Goal: Task Accomplishment & Management: Manage account settings

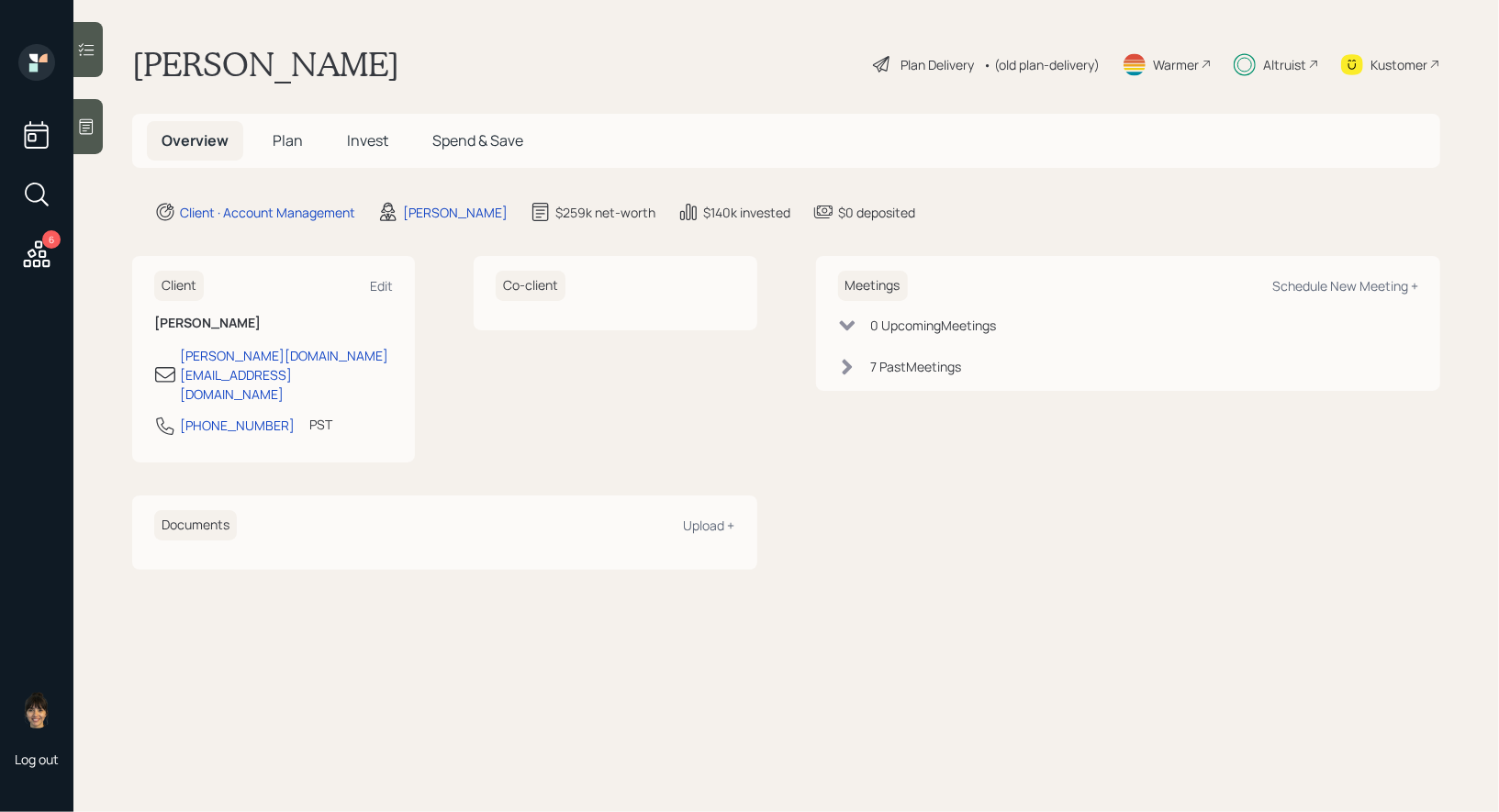
click at [294, 142] on span "Plan" at bounding box center [287, 140] width 30 height 20
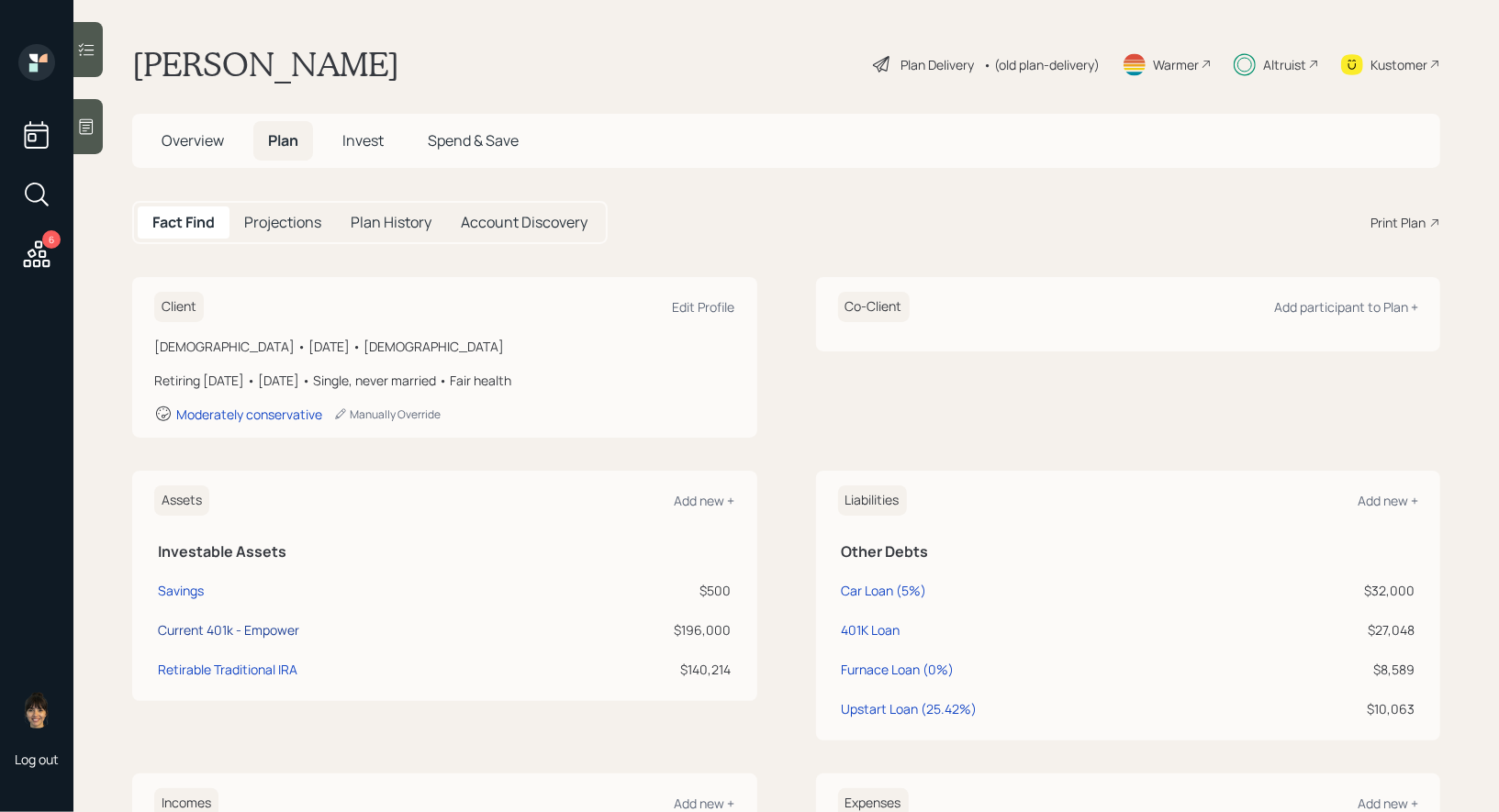
click at [230, 632] on div "Current 401k - Empower" at bounding box center [229, 629] width 141 height 19
select select "company_sponsored"
select select "balanced"
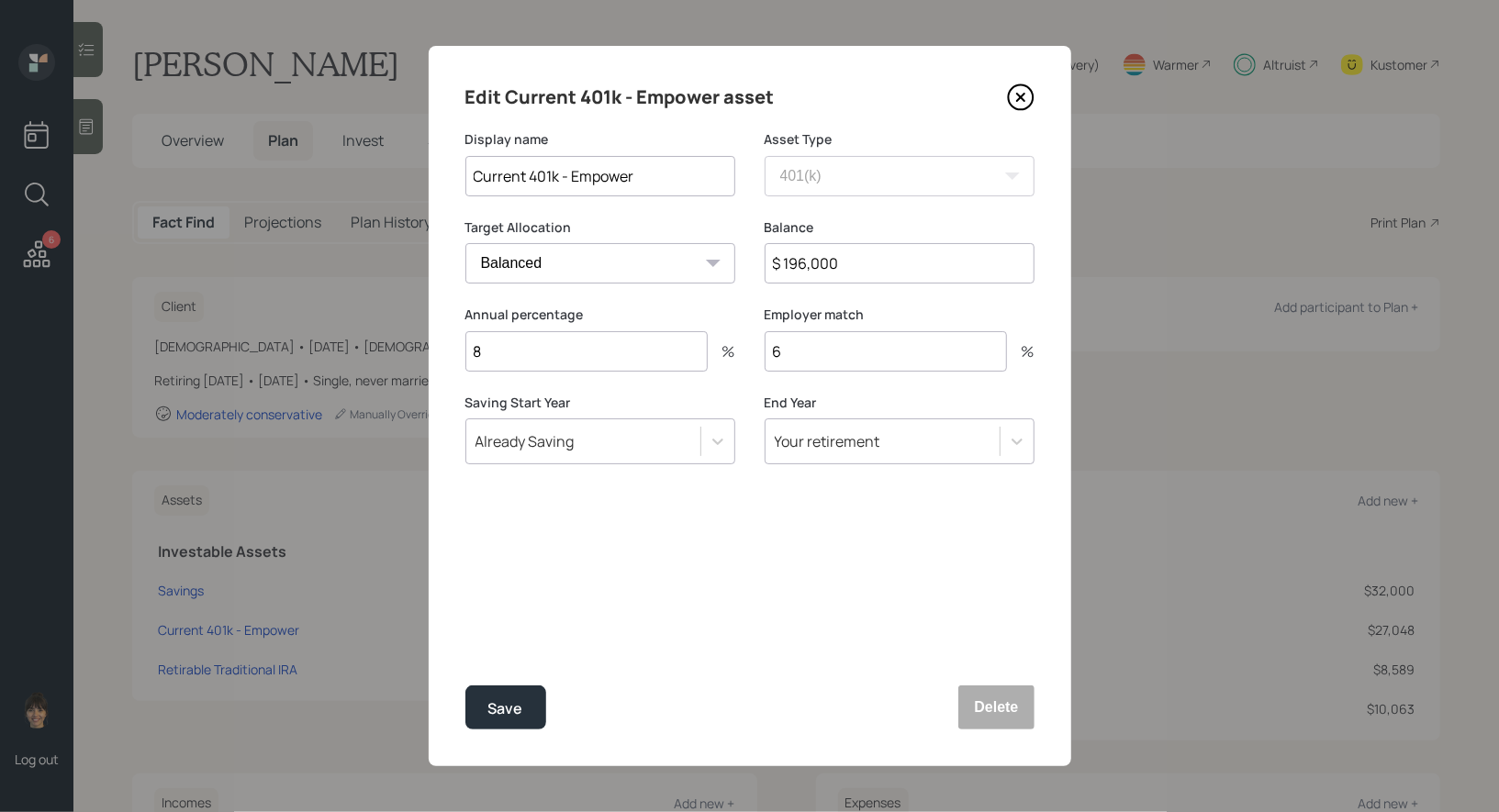
click at [872, 260] on input "$ 196,000" at bounding box center [900, 263] width 270 height 41
type input "$ 202,129"
click at [727, 559] on div "Edit Current 401k - Empower asset Display name Current 401k - Empower Asset Typ…" at bounding box center [750, 406] width 643 height 721
click at [502, 705] on div "Save" at bounding box center [505, 709] width 35 height 25
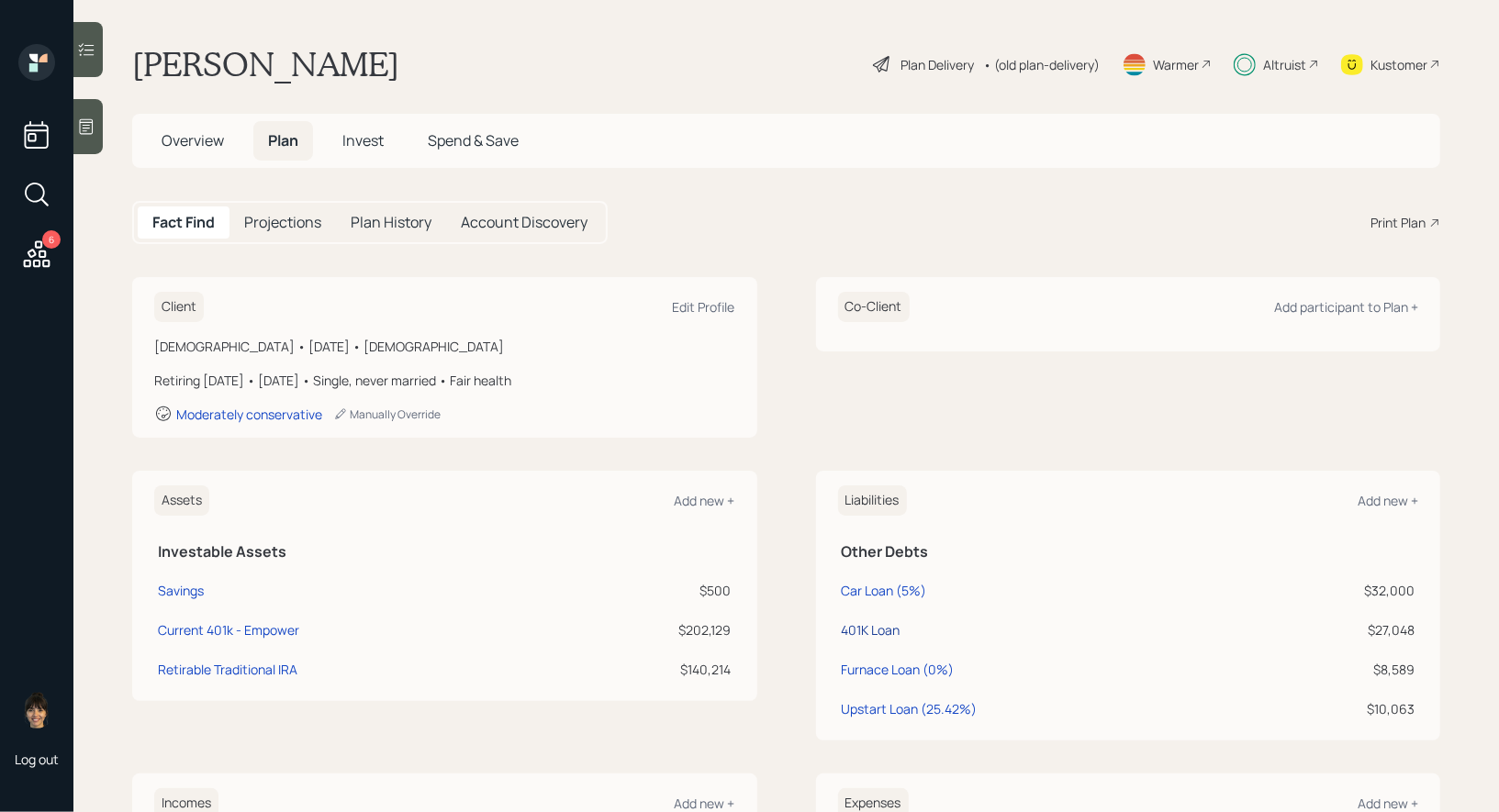
click at [871, 629] on div "401K Loan" at bounding box center [871, 629] width 59 height 19
select select "other"
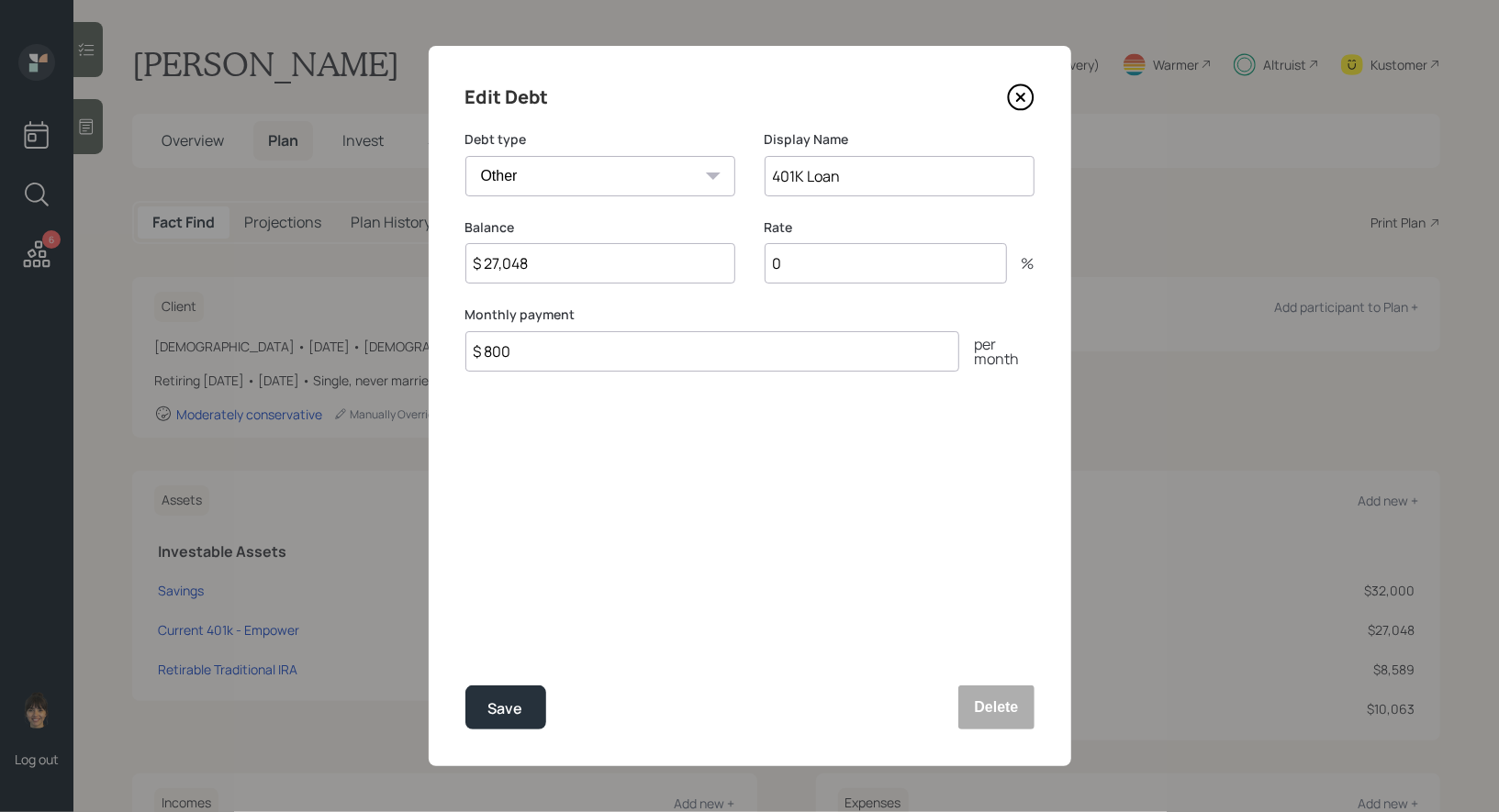
click at [576, 251] on input "$ 27,048" at bounding box center [600, 263] width 270 height 41
click at [568, 272] on input "$ 27,048" at bounding box center [600, 263] width 270 height 41
type input "$ 21,150"
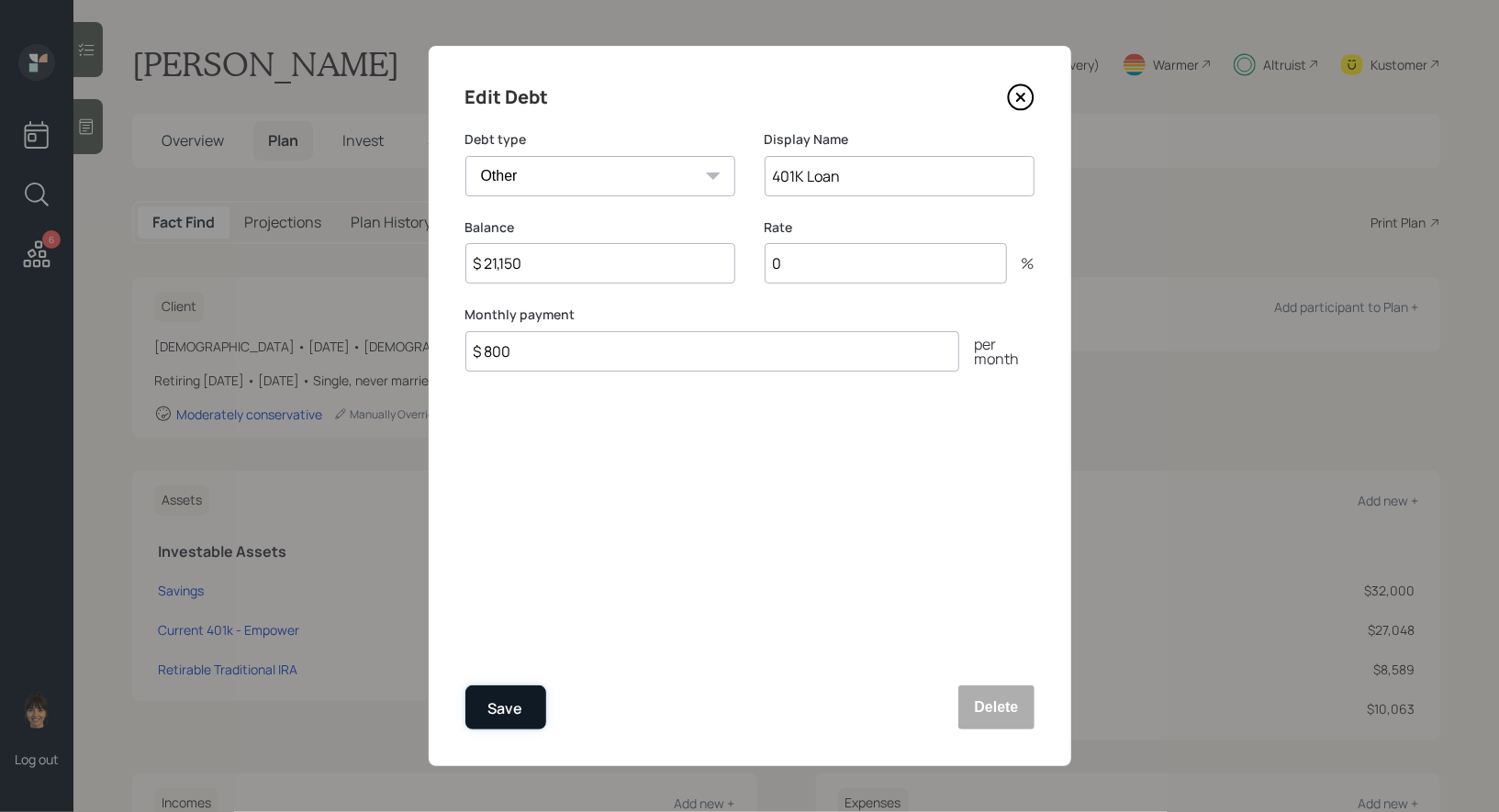
click at [517, 698] on div "Save" at bounding box center [505, 709] width 35 height 25
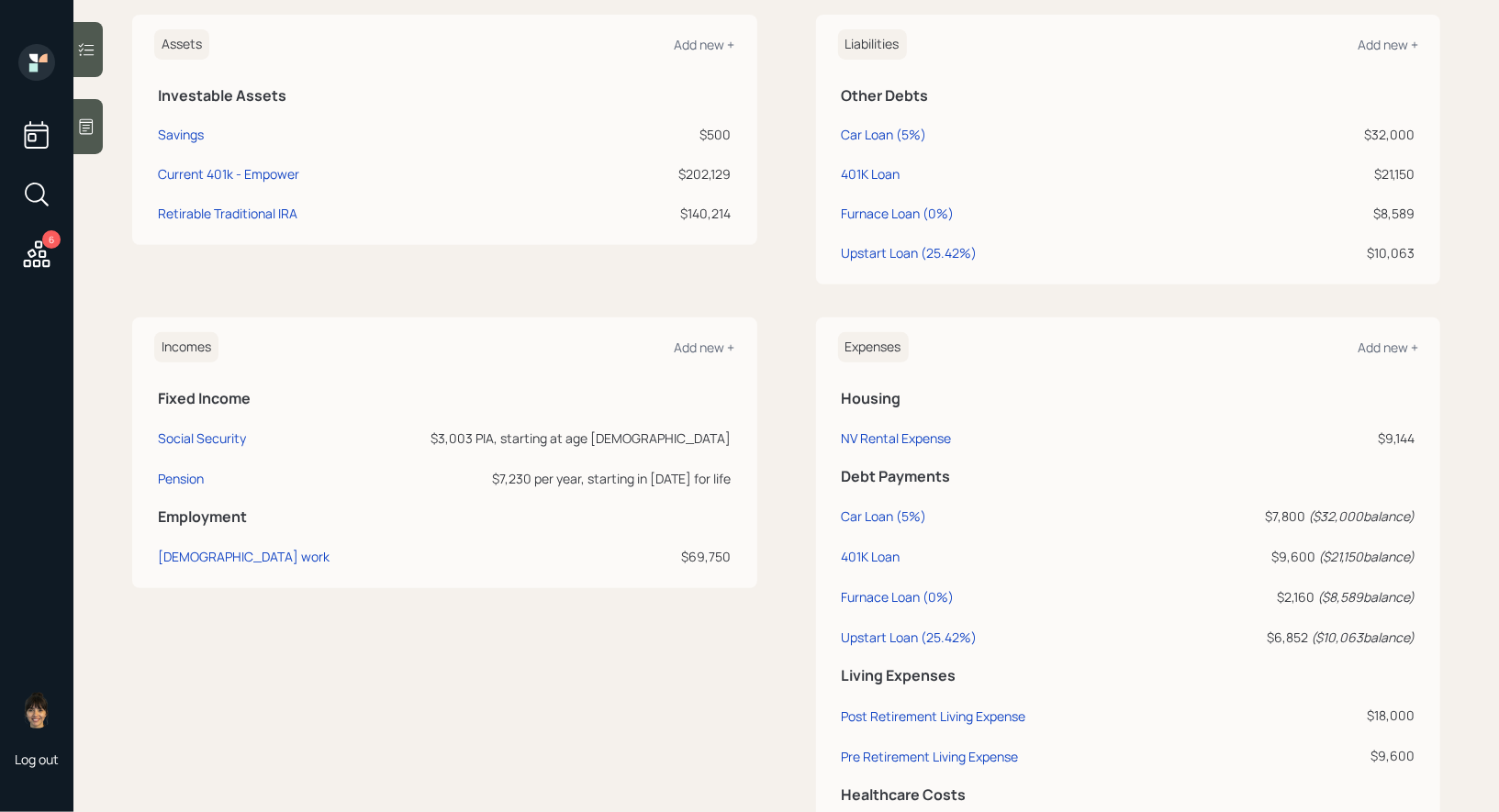
scroll to position [554, 0]
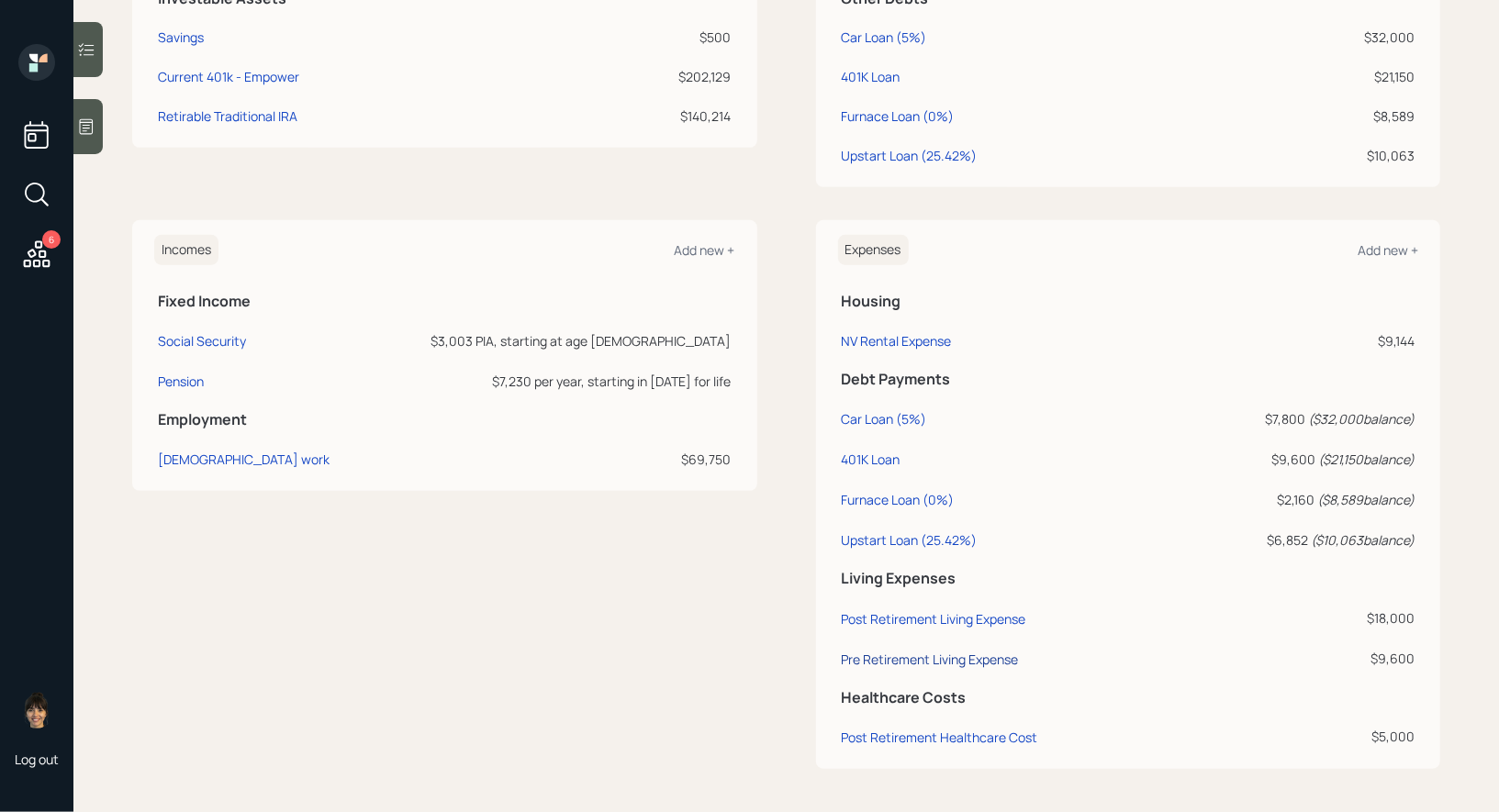
click at [878, 656] on div "Pre Retirement Living Expense" at bounding box center [930, 660] width 177 height 18
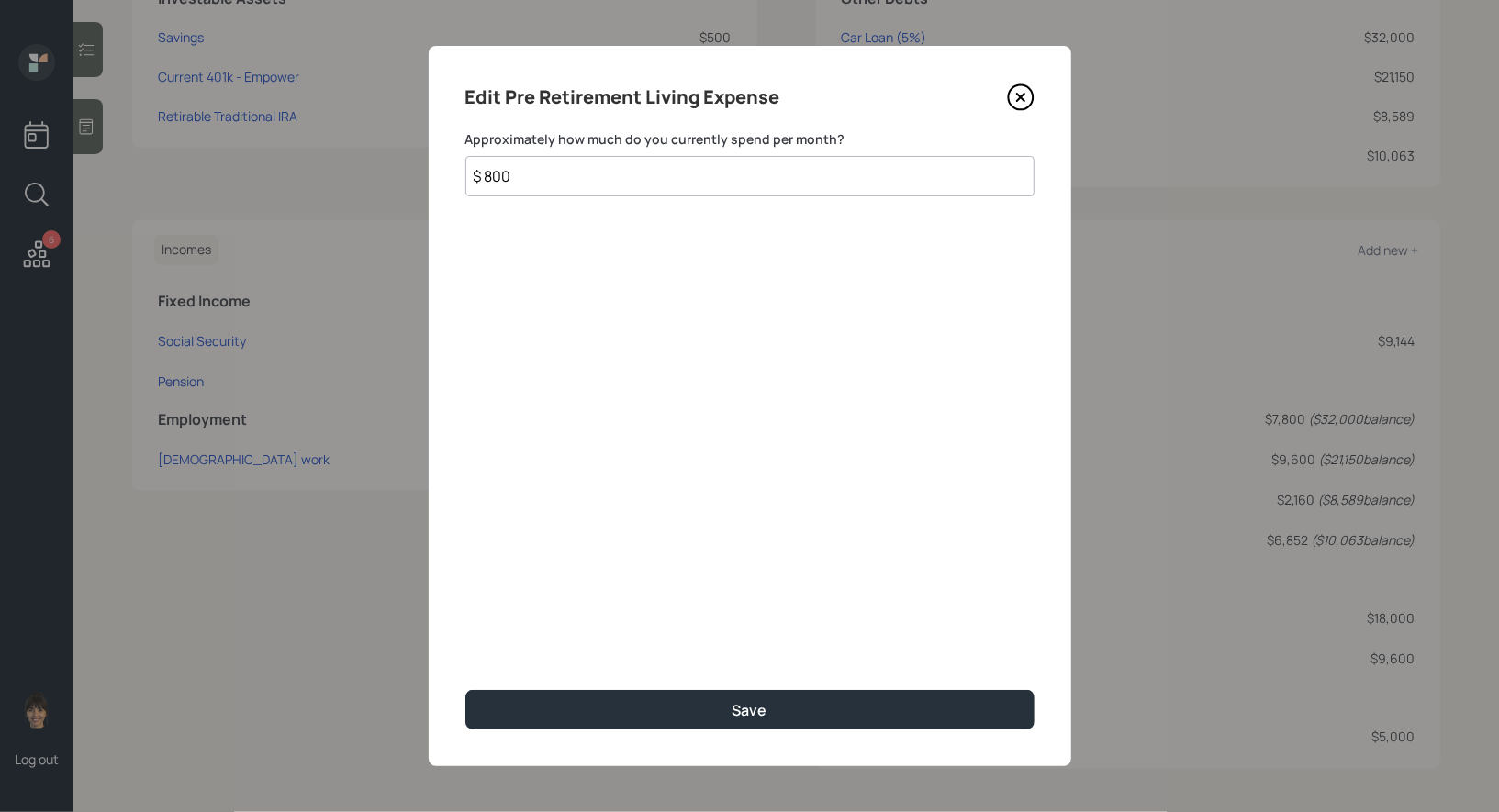
click at [1024, 93] on icon at bounding box center [1019, 96] width 7 height 7
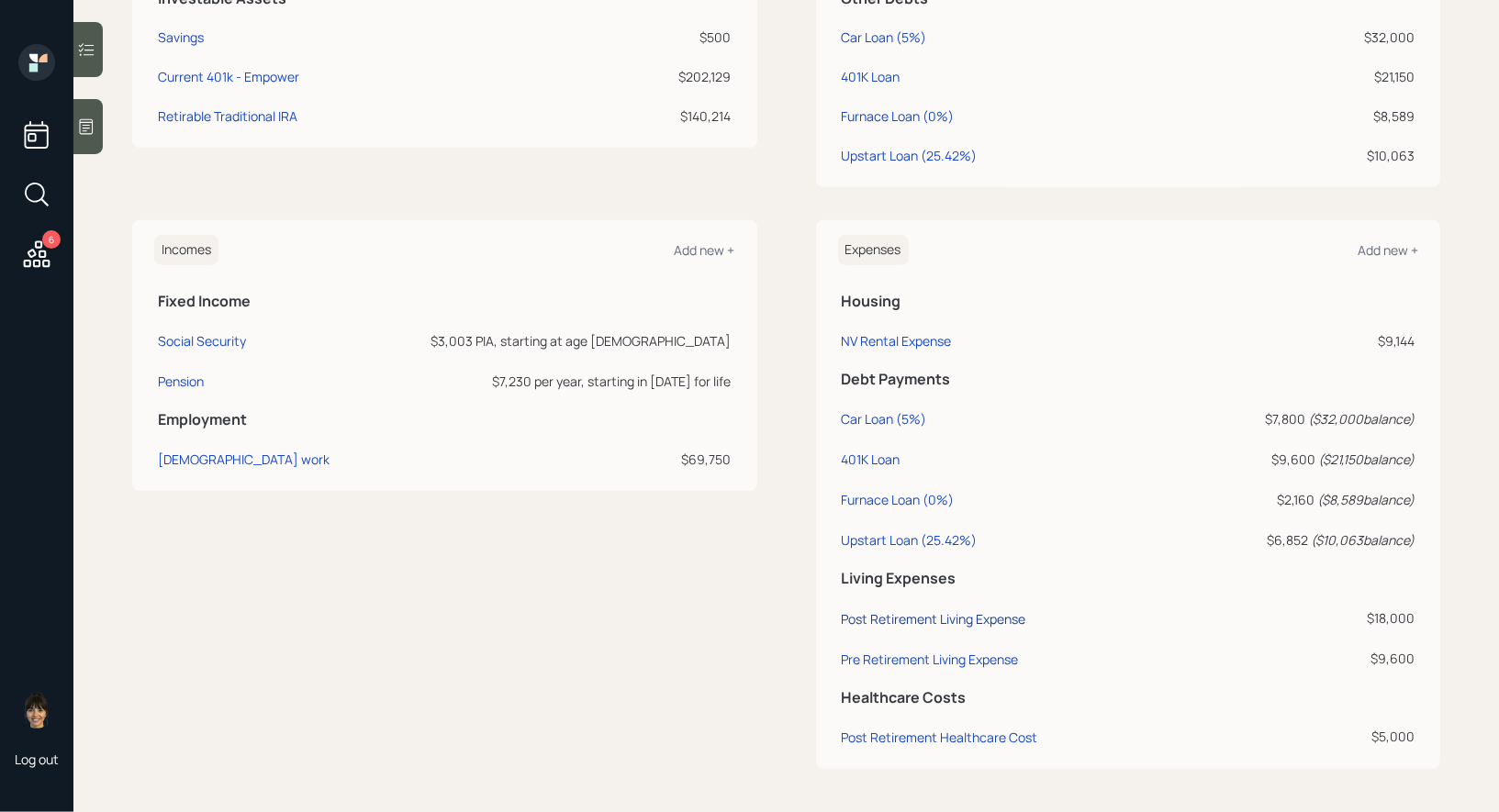
click at [867, 619] on div "Post Retirement Living Expense" at bounding box center [934, 619] width 185 height 18
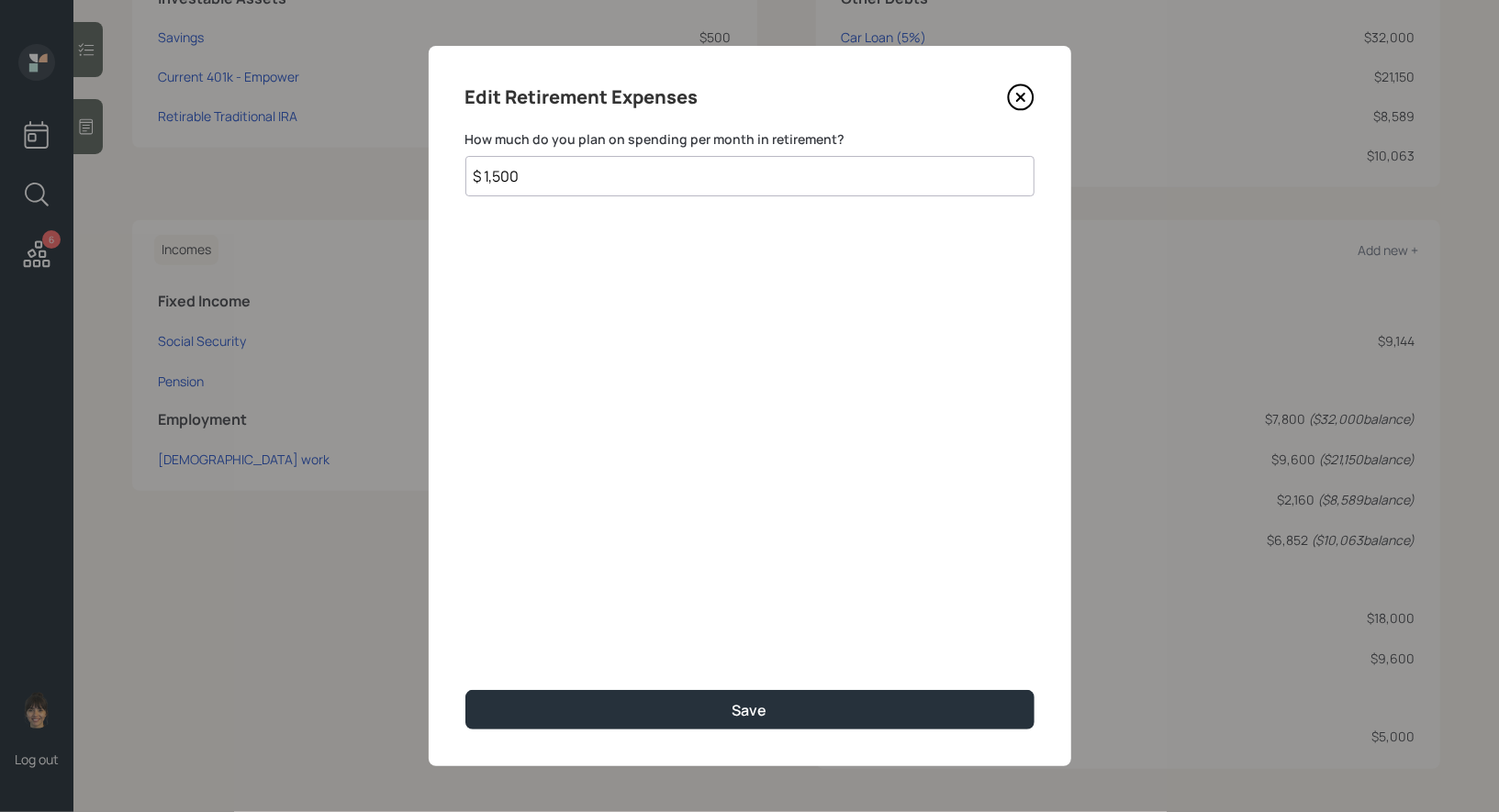
click at [1013, 91] on icon at bounding box center [1021, 97] width 28 height 28
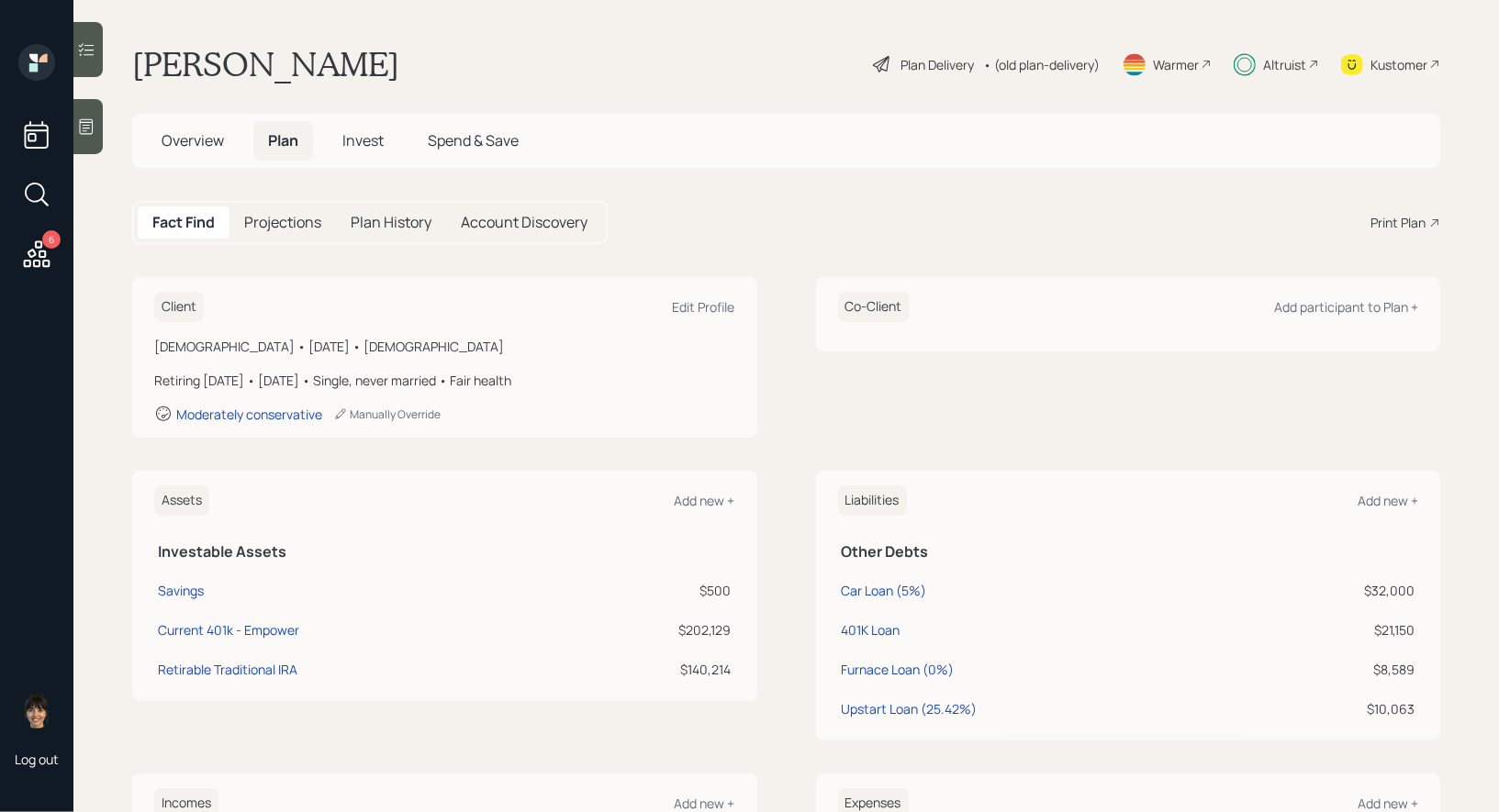
click at [905, 56] on div "Plan Delivery" at bounding box center [937, 64] width 74 height 19
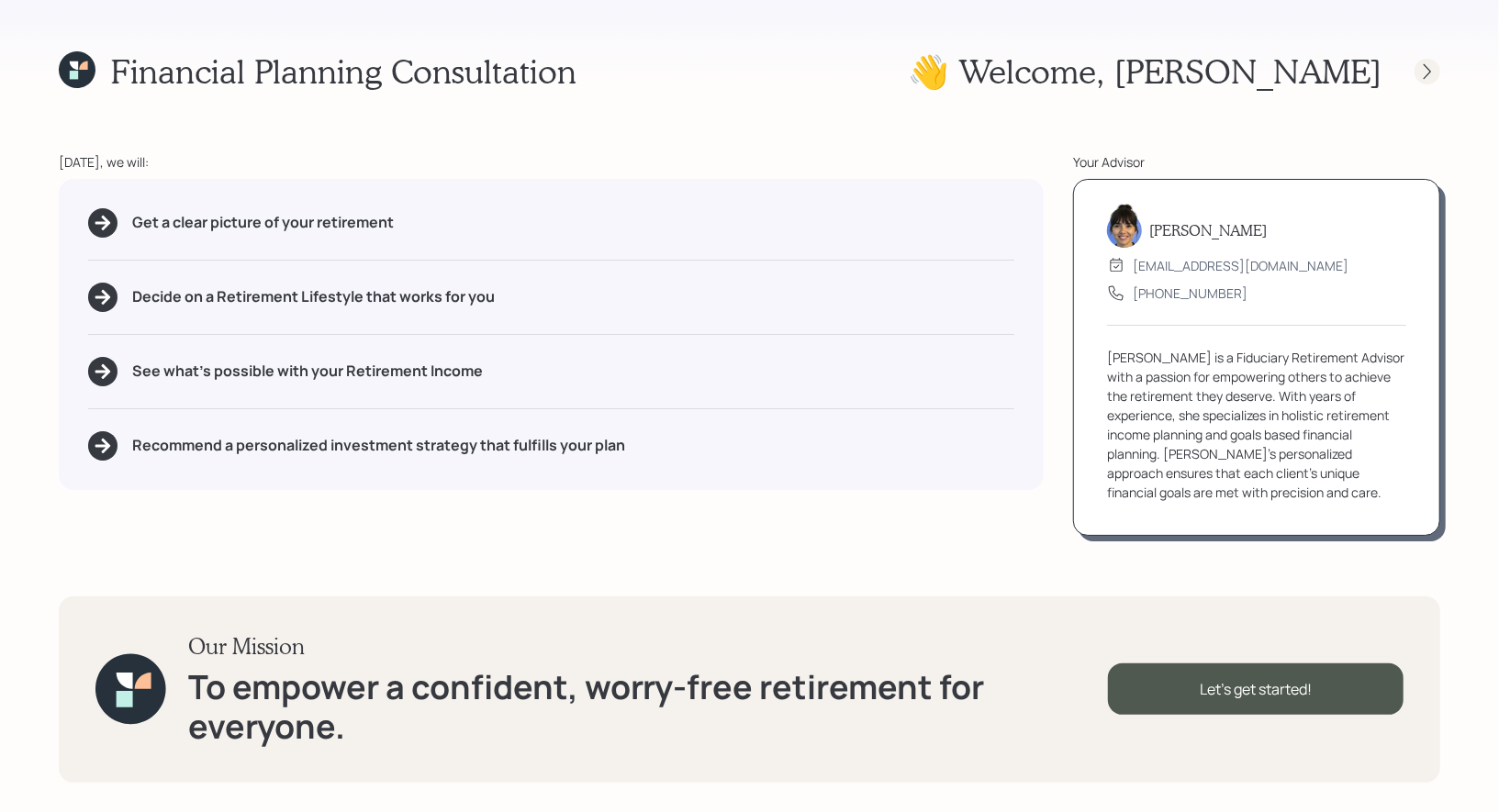
click at [1431, 73] on icon at bounding box center [1427, 72] width 18 height 18
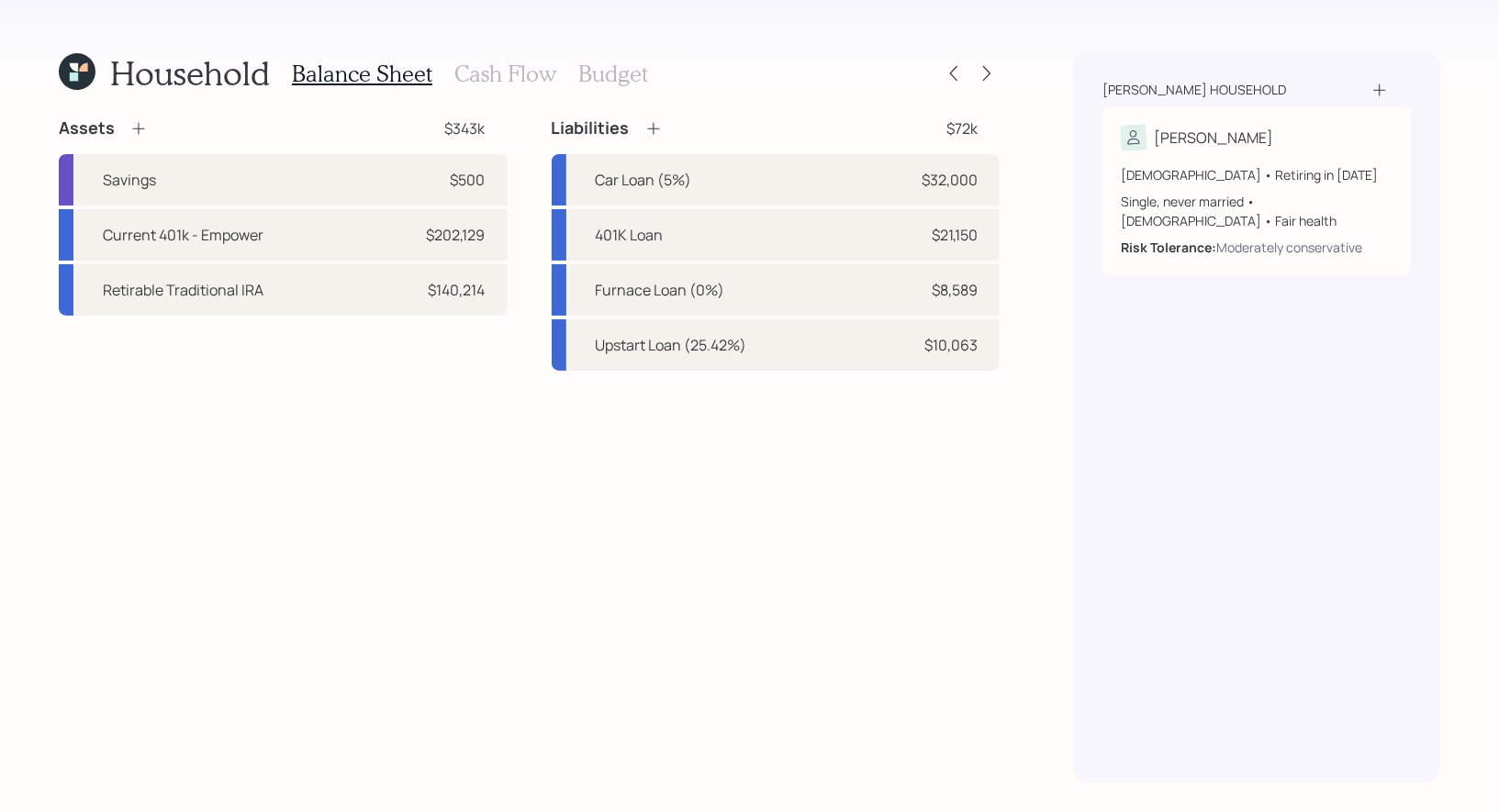
click at [598, 81] on h3 "Budget" at bounding box center [613, 74] width 70 height 27
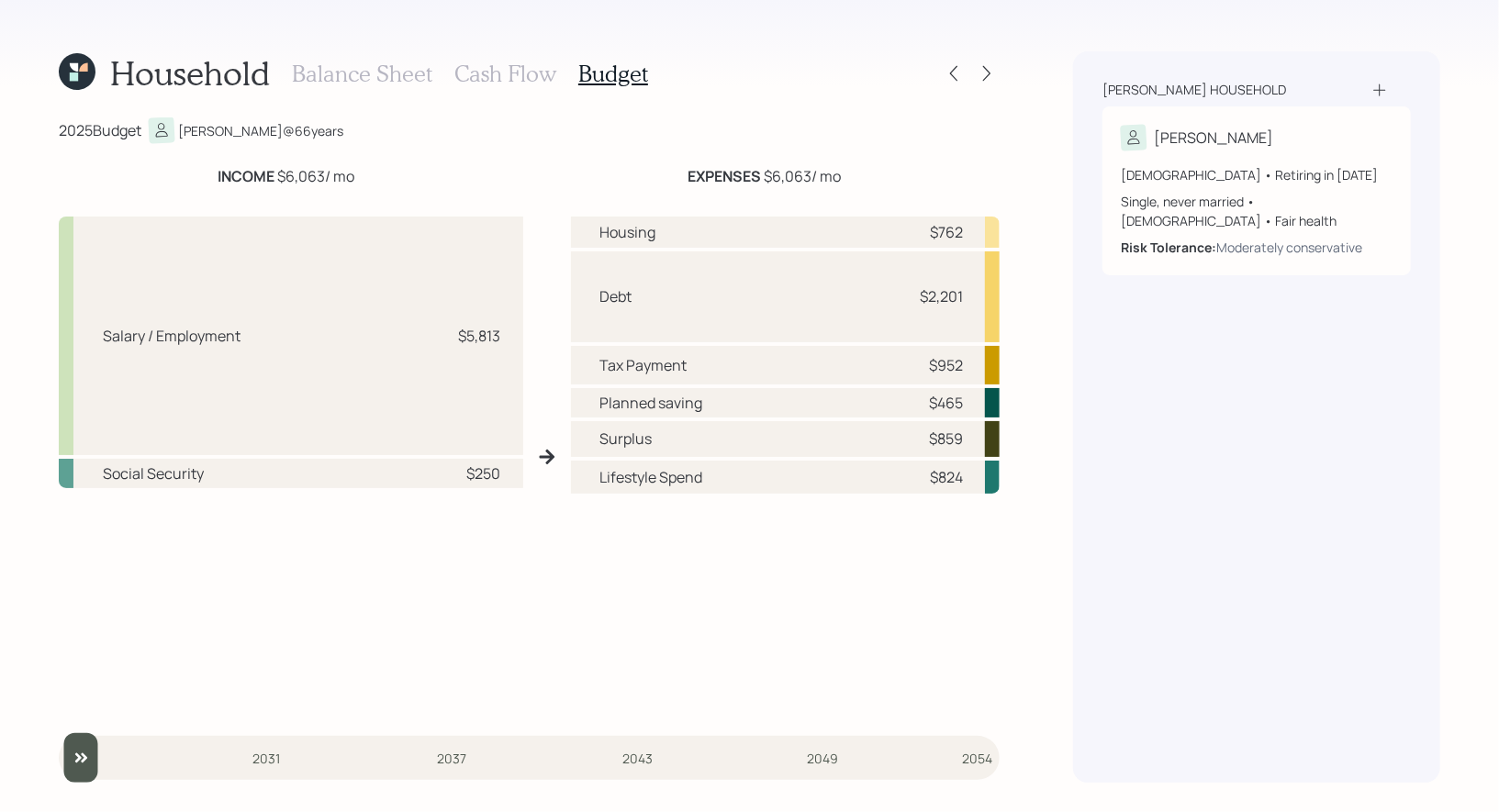
click at [493, 70] on h3 "Cash Flow" at bounding box center [505, 74] width 102 height 27
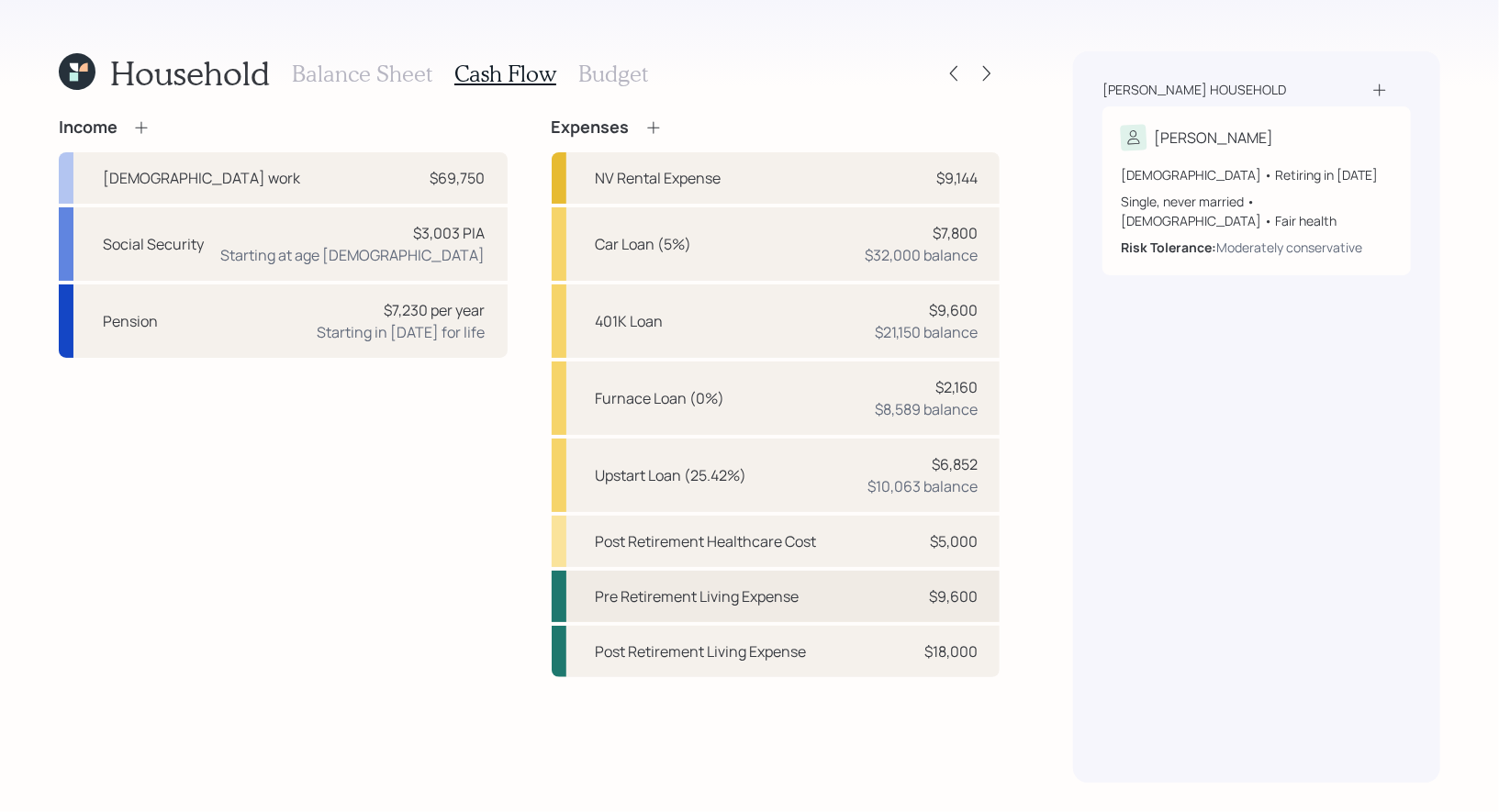
click at [625, 590] on div "Pre Retirement Living Expense" at bounding box center [697, 596] width 204 height 22
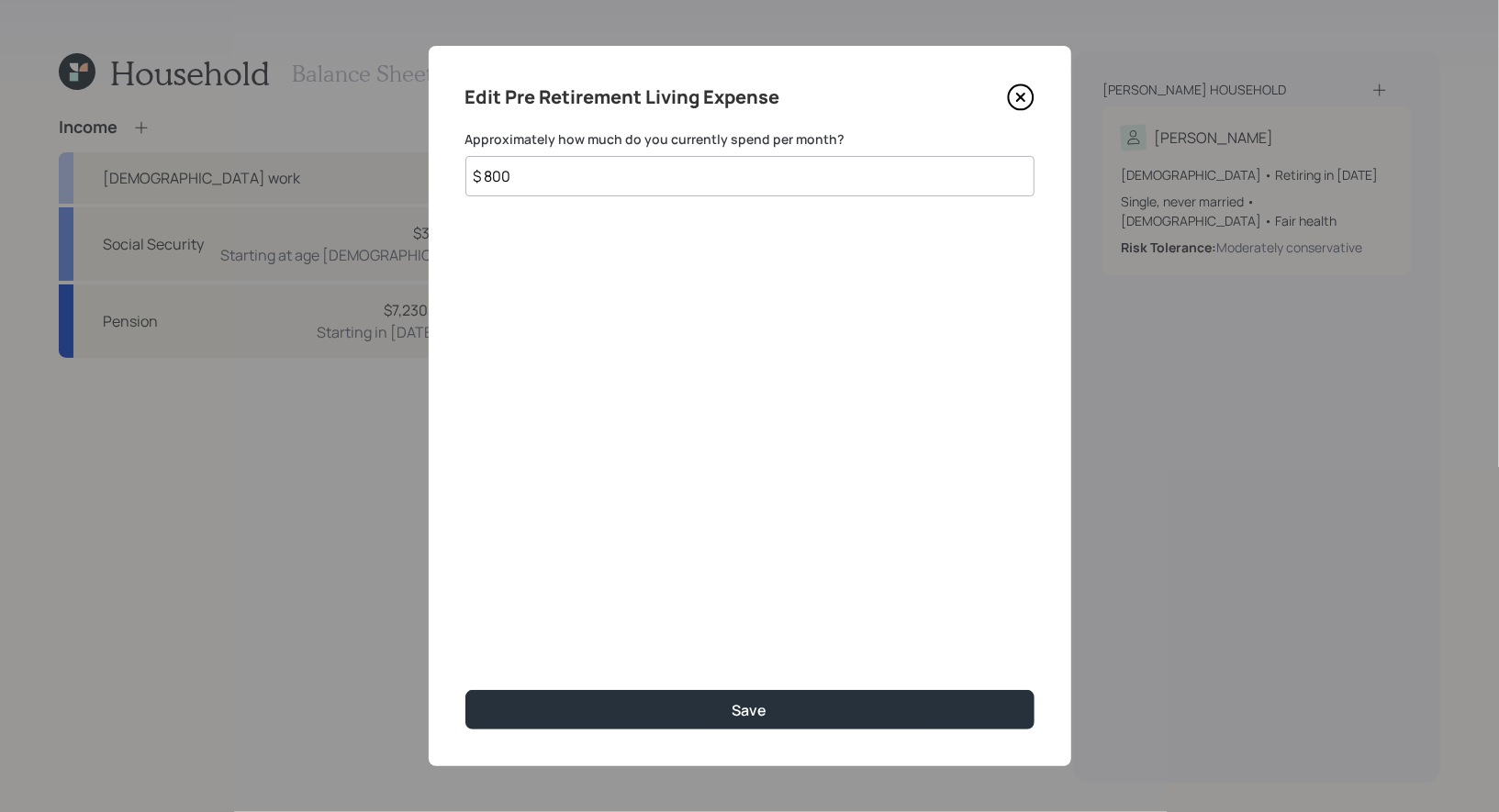
click at [570, 185] on input "$ 800" at bounding box center [750, 176] width 570 height 41
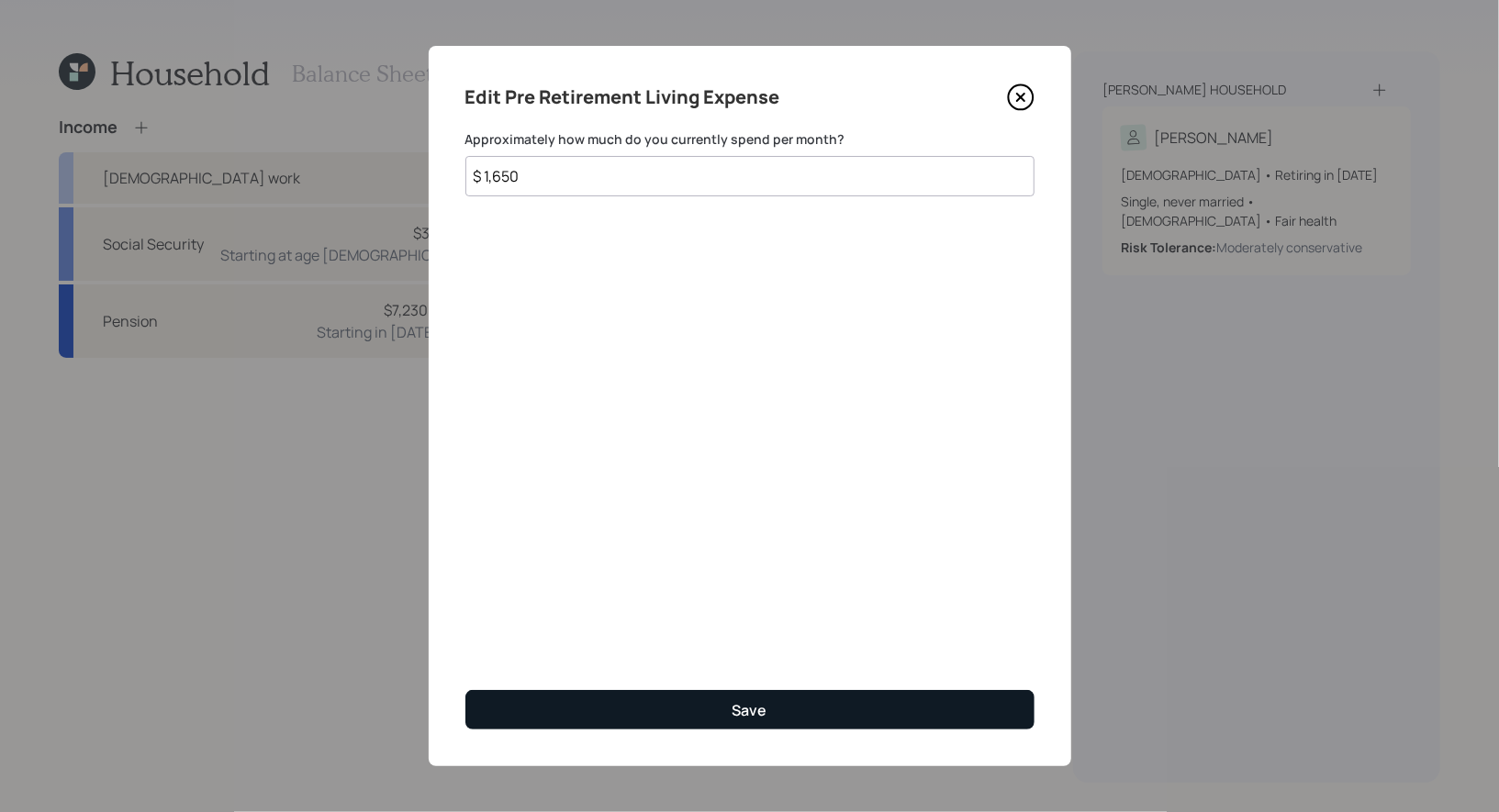
type input "$ 1,650"
click at [535, 704] on button "Save" at bounding box center [750, 711] width 570 height 40
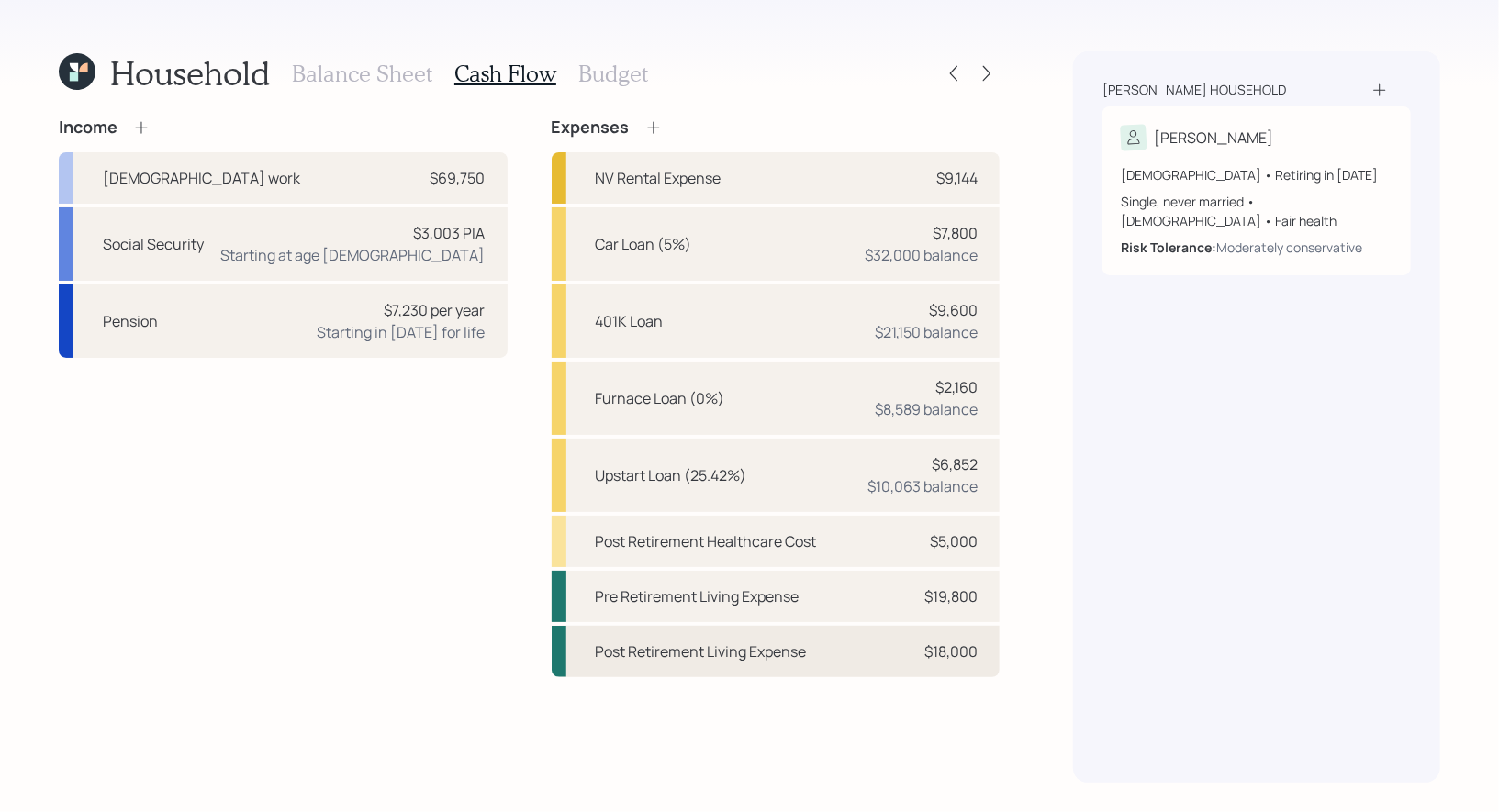
click at [621, 654] on div "Post Retirement Living Expense" at bounding box center [701, 652] width 211 height 22
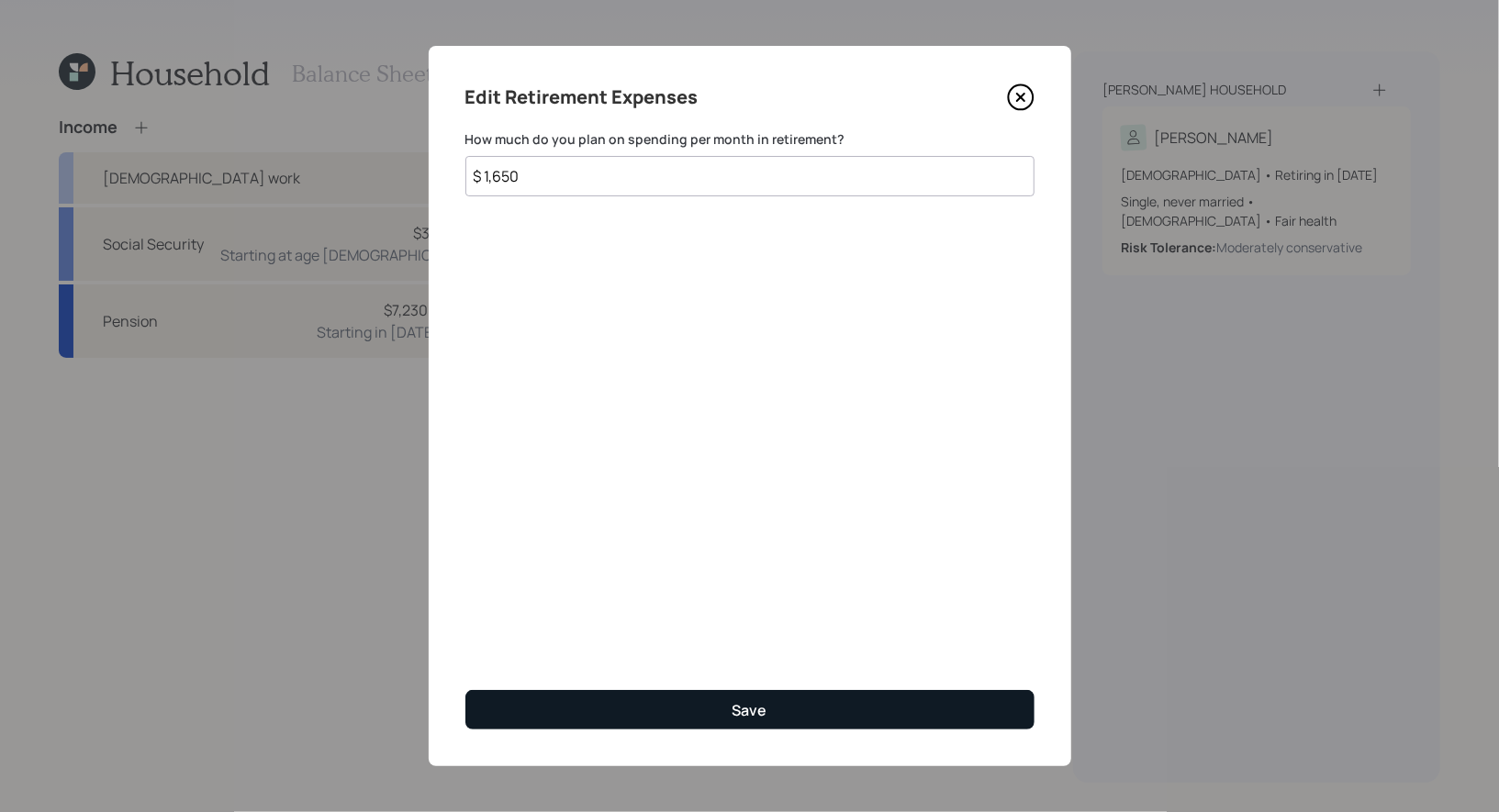
type input "$ 1,650"
click at [596, 711] on button "Save" at bounding box center [750, 711] width 570 height 40
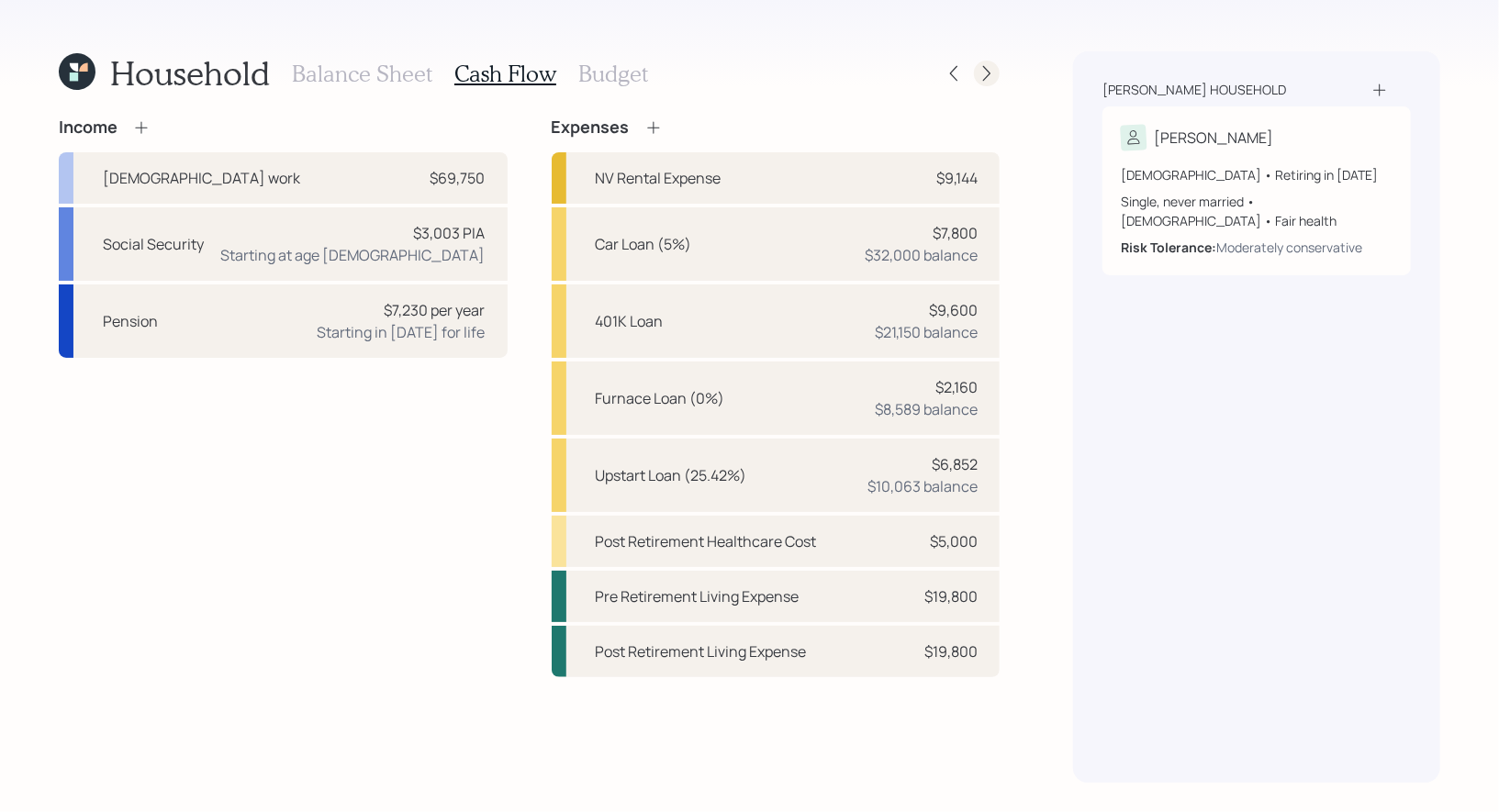
click at [992, 72] on icon at bounding box center [987, 74] width 18 height 18
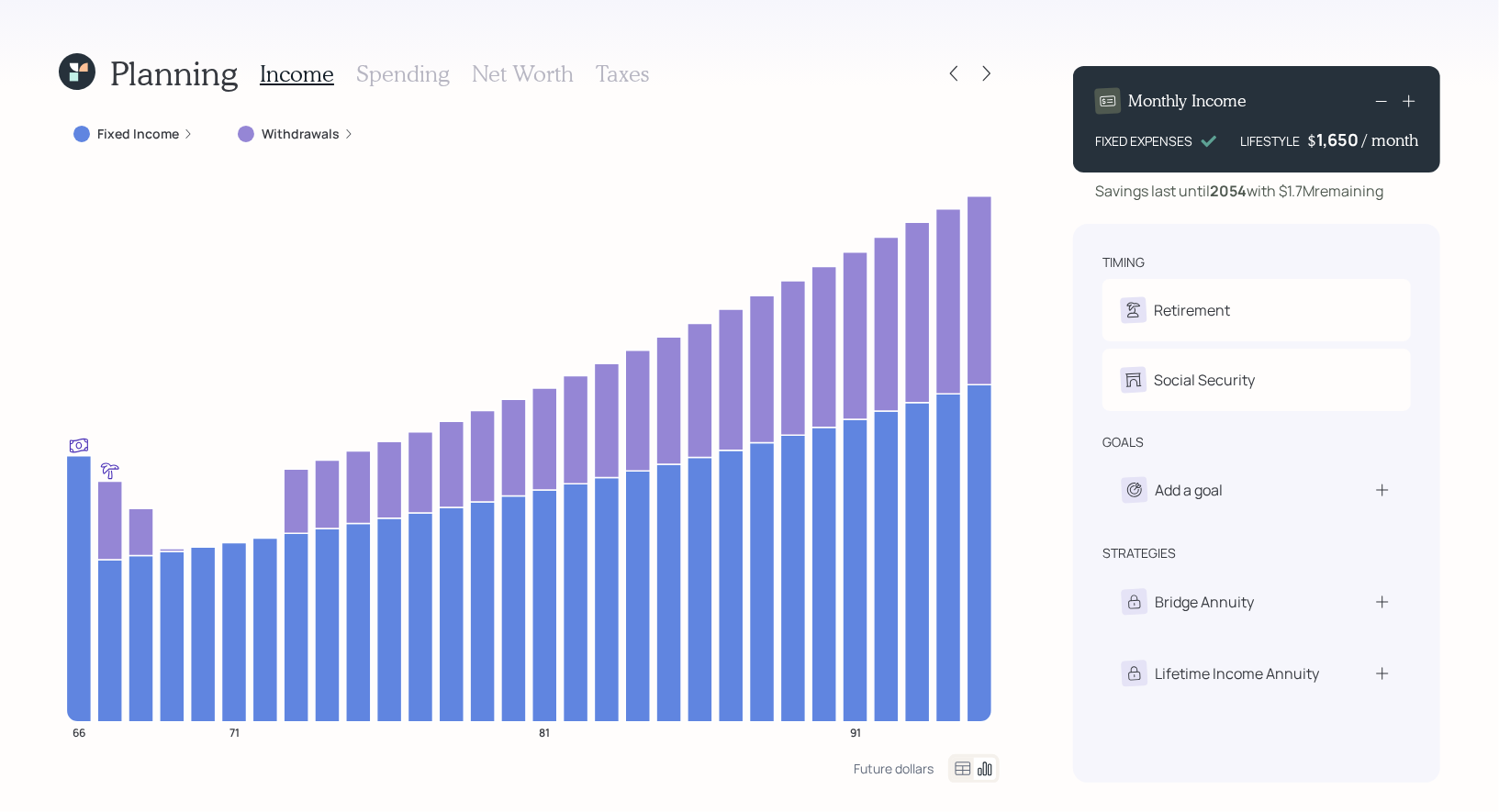
click at [83, 66] on icon at bounding box center [83, 68] width 8 height 8
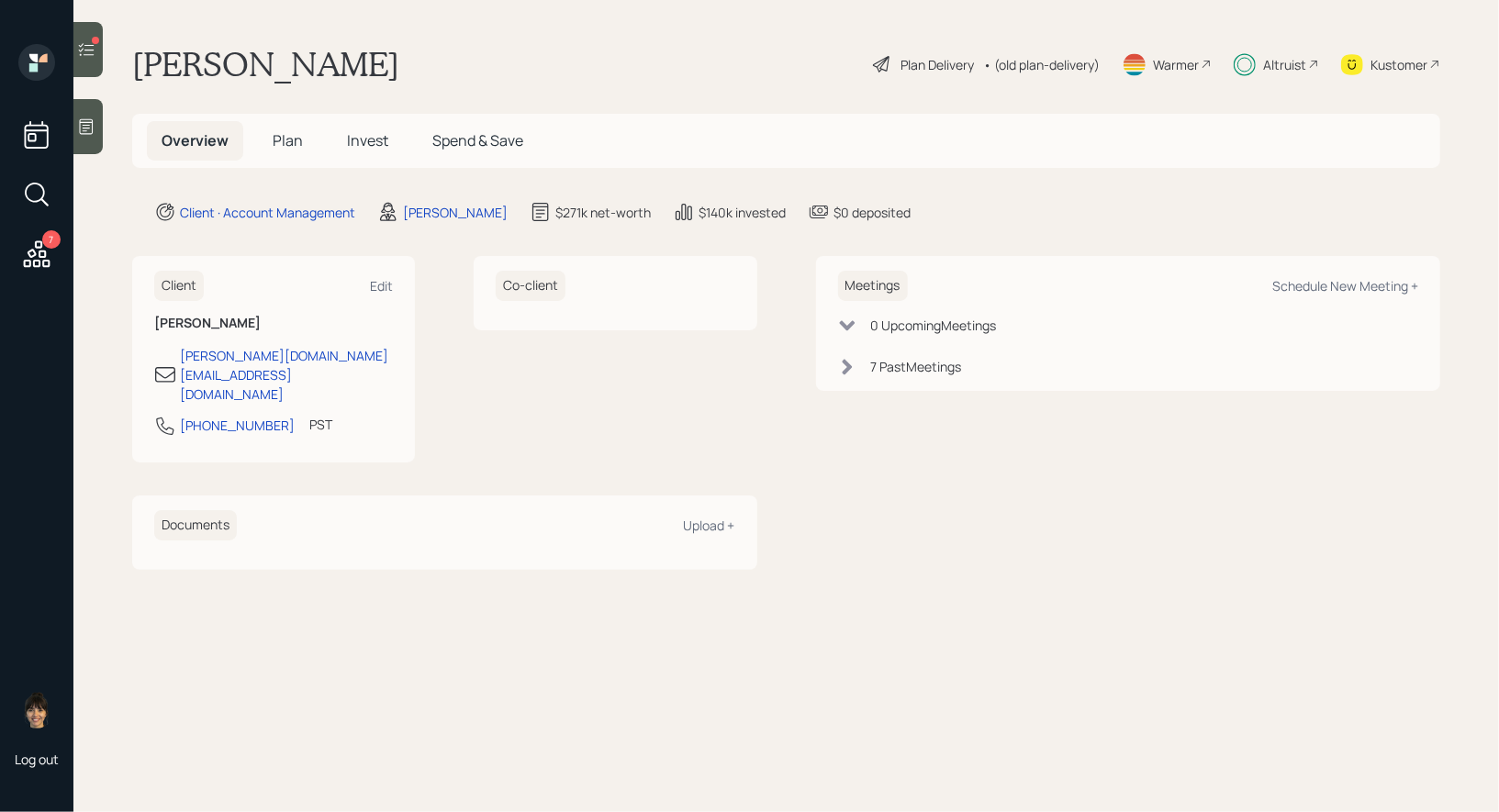
click at [369, 137] on span "Invest" at bounding box center [368, 140] width 42 height 20
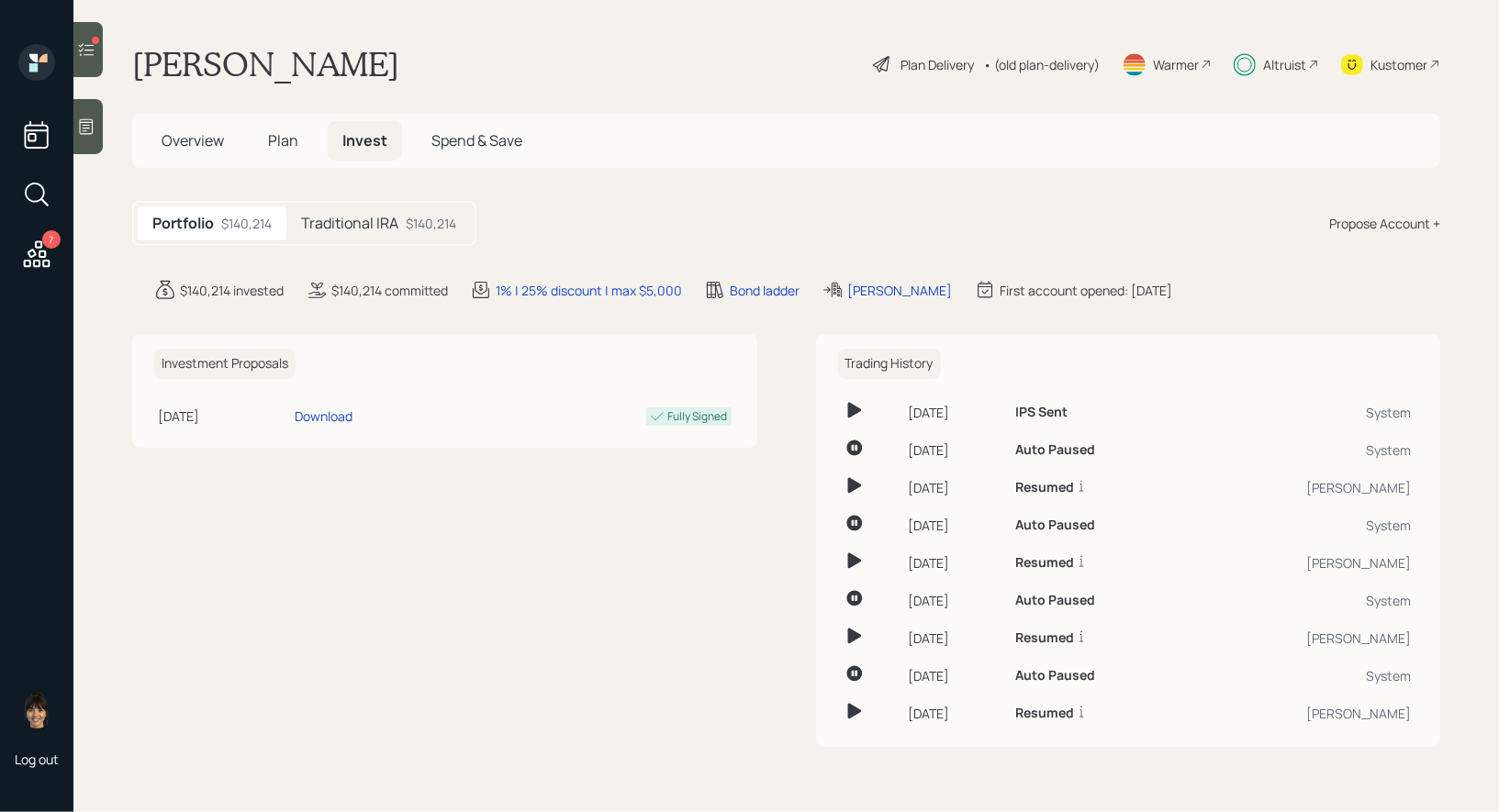
click at [349, 226] on h5 "Traditional IRA" at bounding box center [350, 224] width 97 height 18
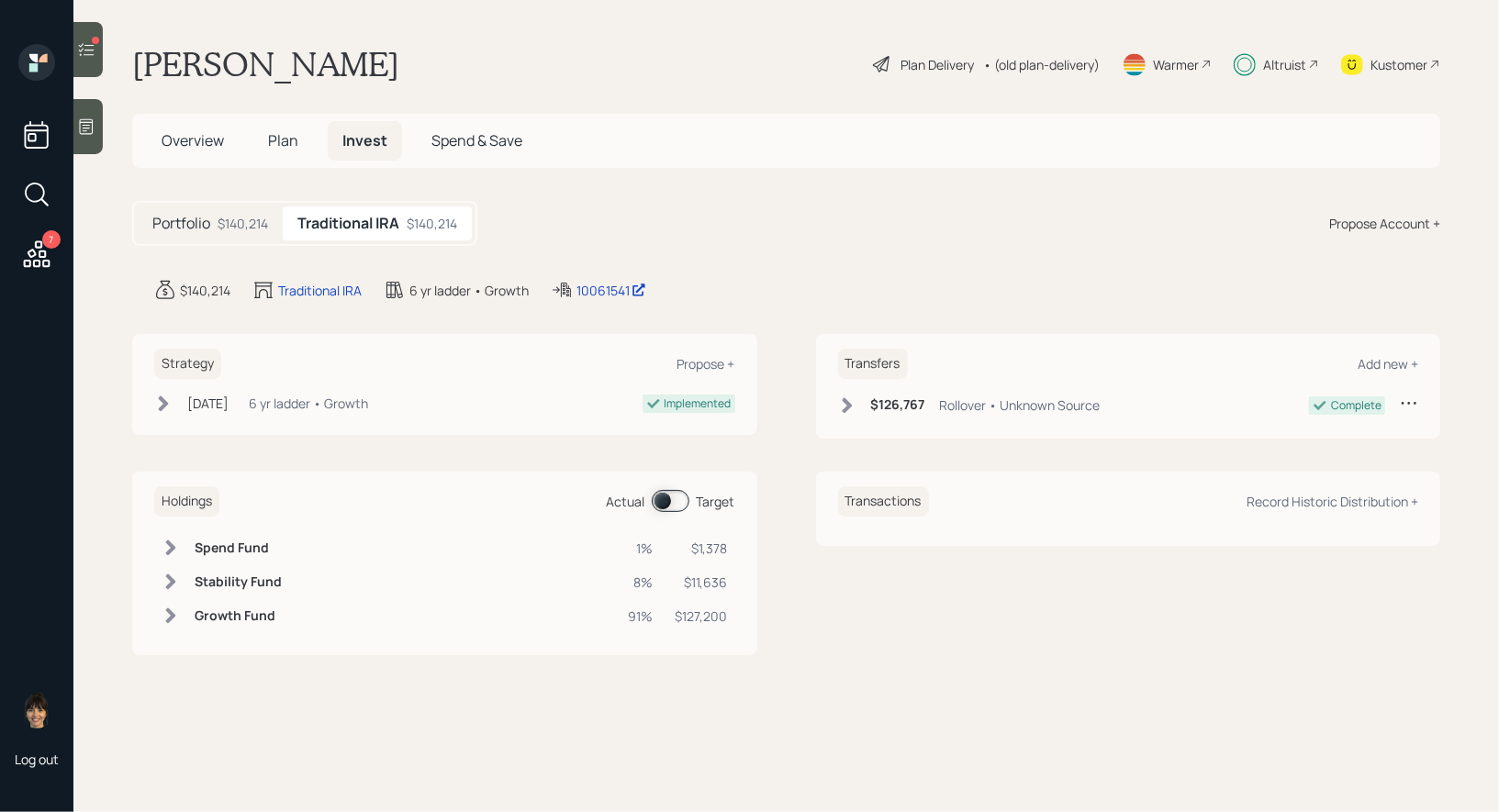
click at [663, 500] on span at bounding box center [671, 501] width 38 height 22
click at [669, 497] on span at bounding box center [671, 501] width 38 height 22
click at [88, 50] on icon at bounding box center [86, 49] width 16 height 13
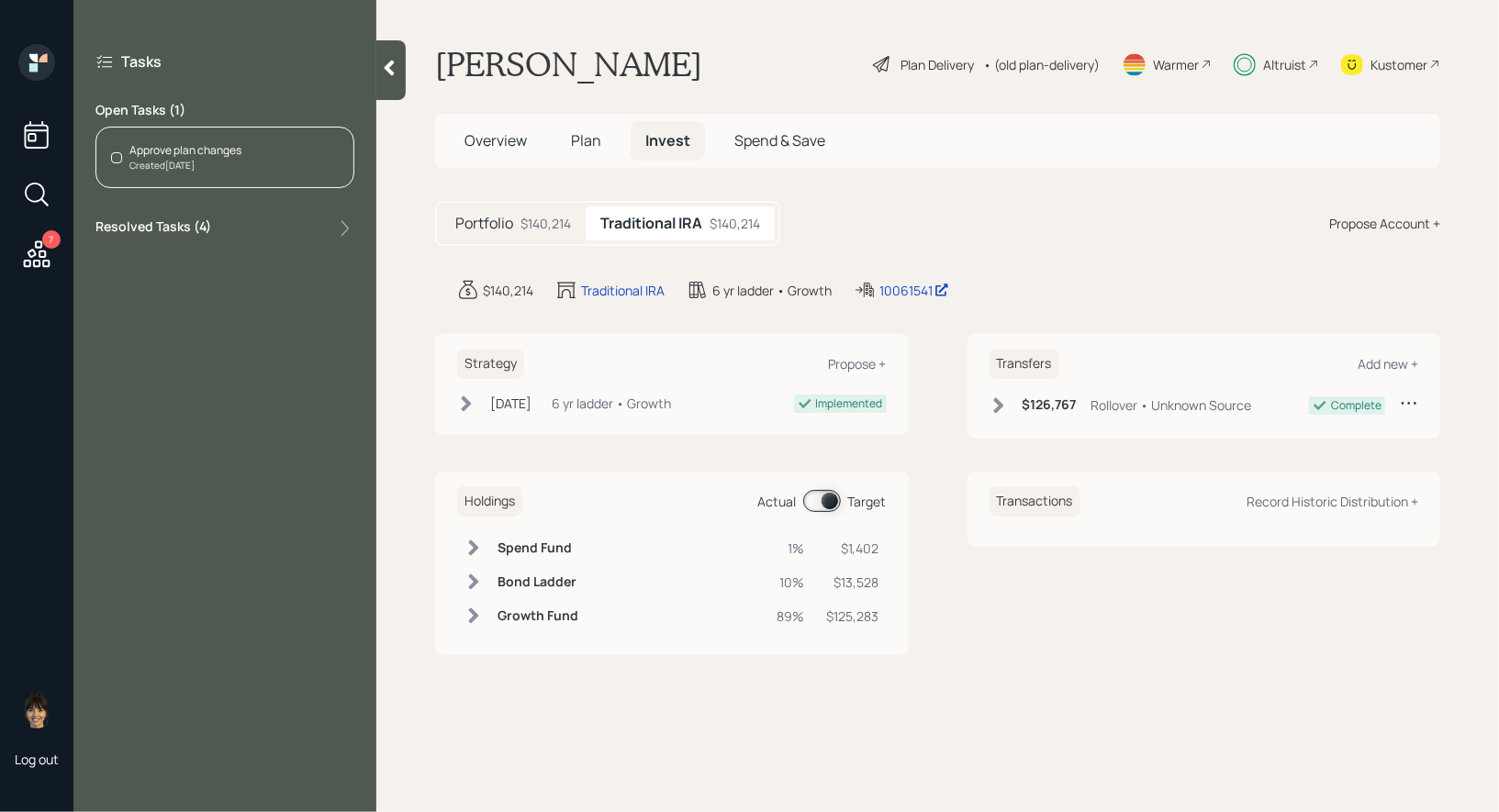
click at [266, 167] on div "Approve plan changes Created Today" at bounding box center [225, 157] width 258 height 62
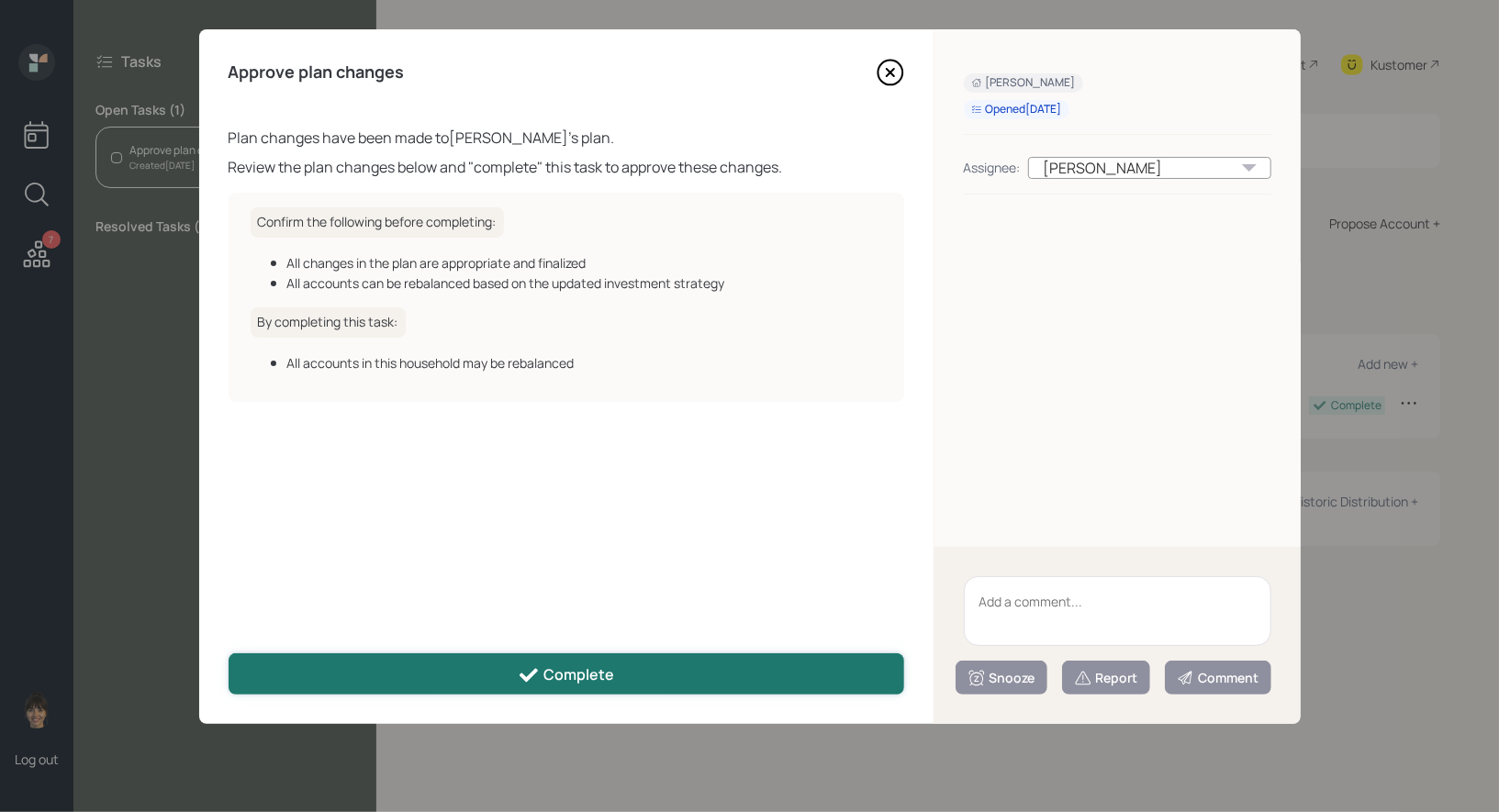
click at [421, 668] on button "Complete" at bounding box center [567, 675] width 676 height 42
